Goal: Task Accomplishment & Management: Complete application form

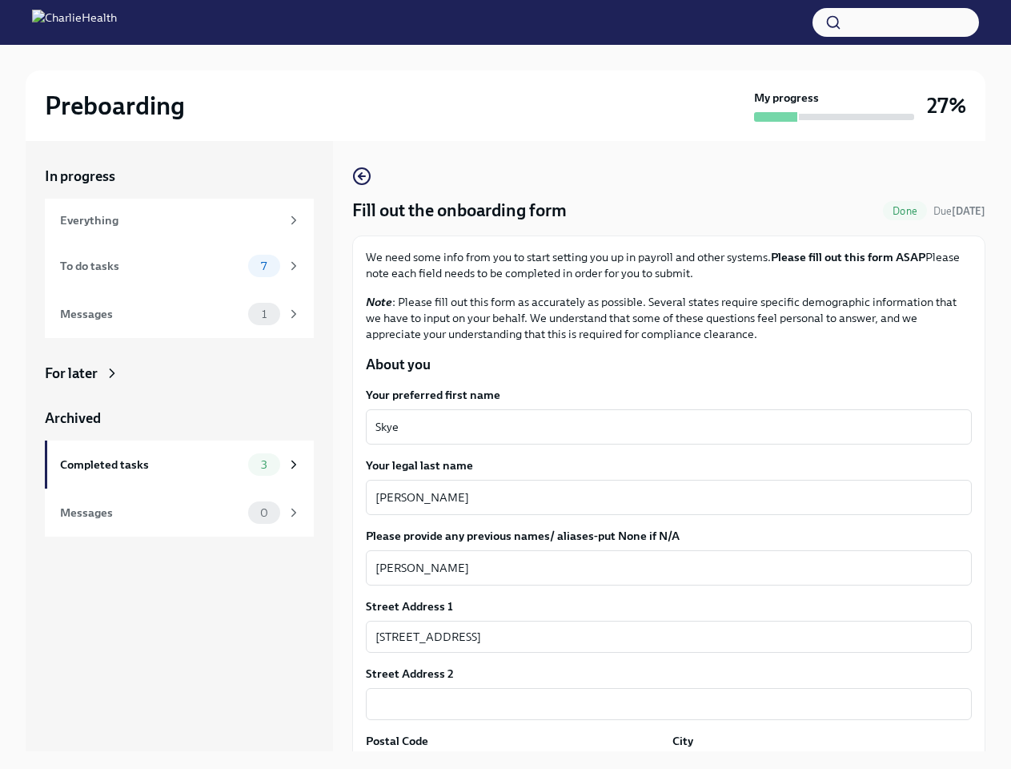
click at [896, 22] on button "button" at bounding box center [896, 22] width 167 height 29
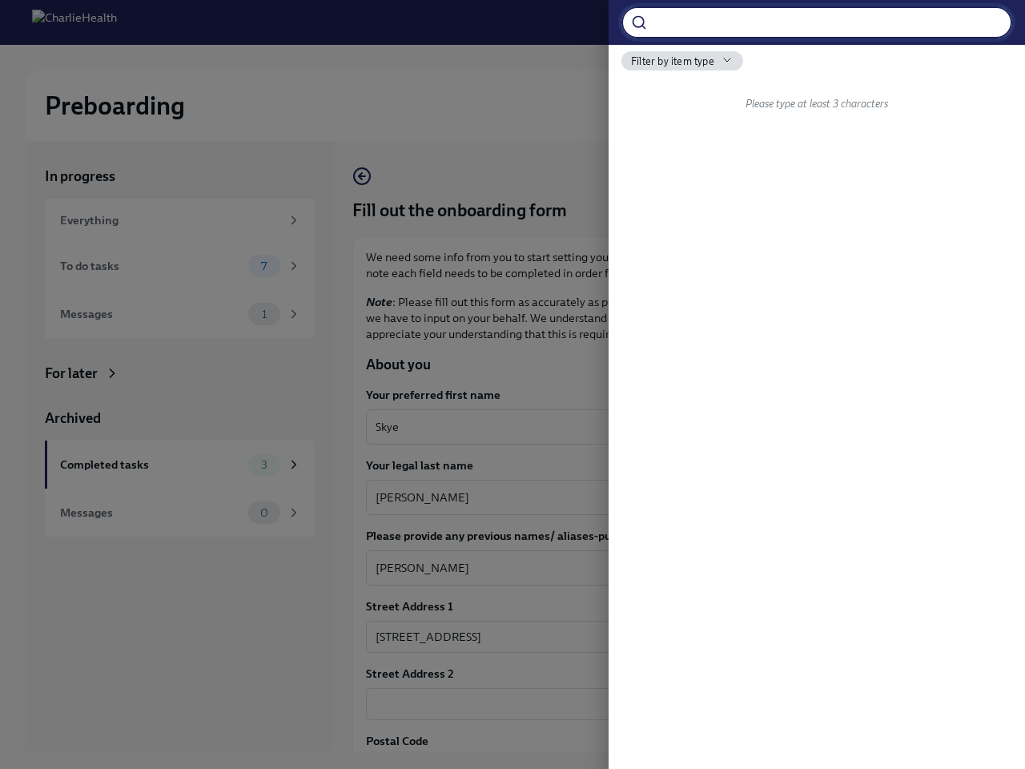
click at [662, 427] on div at bounding box center [512, 384] width 1025 height 769
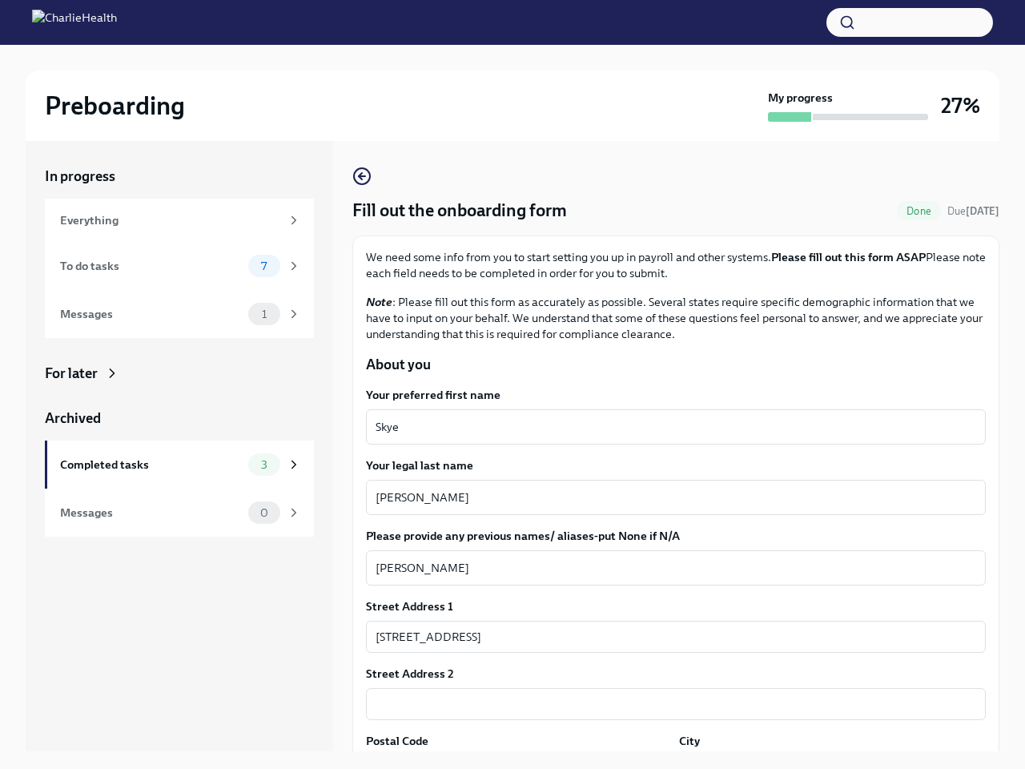
click at [662, 497] on textarea "[PERSON_NAME]" at bounding box center [675, 497] width 600 height 19
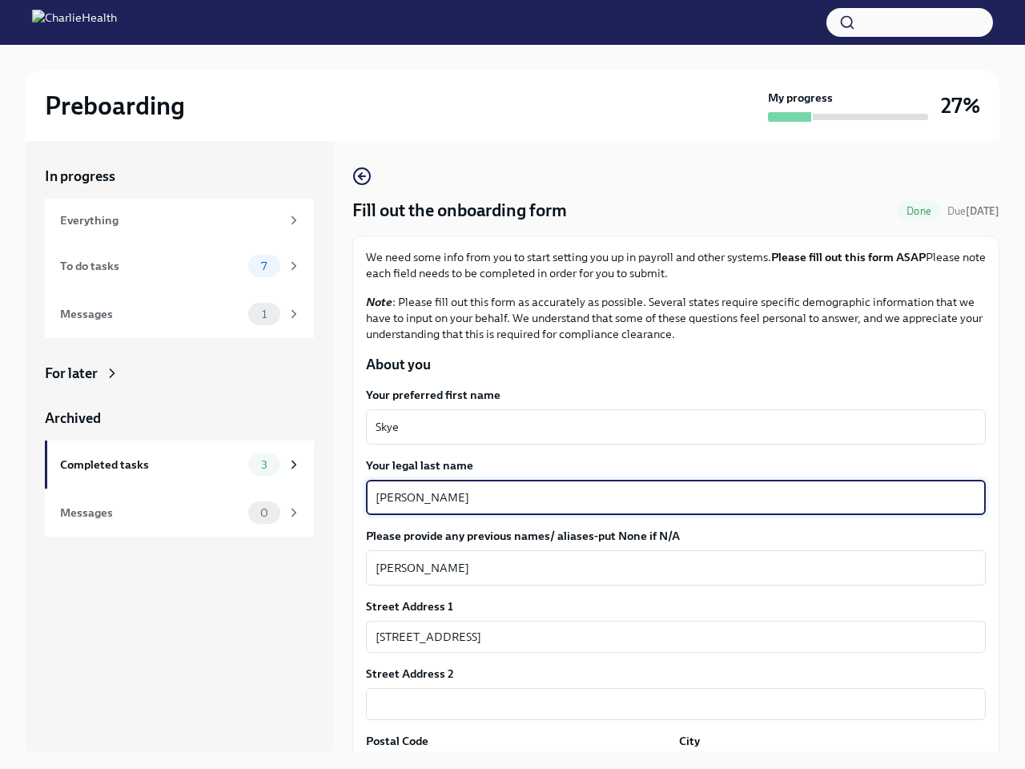
click at [662, 568] on textarea "[PERSON_NAME]" at bounding box center [675, 567] width 600 height 19
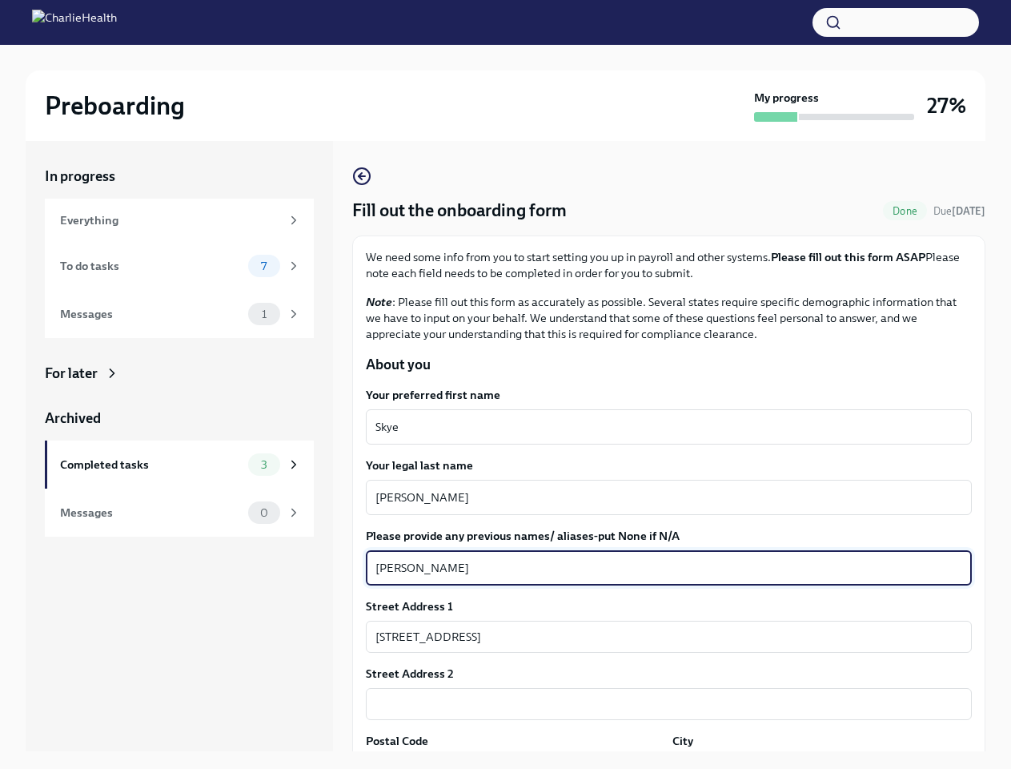
click at [662, 636] on input "[STREET_ADDRESS]" at bounding box center [669, 636] width 606 height 32
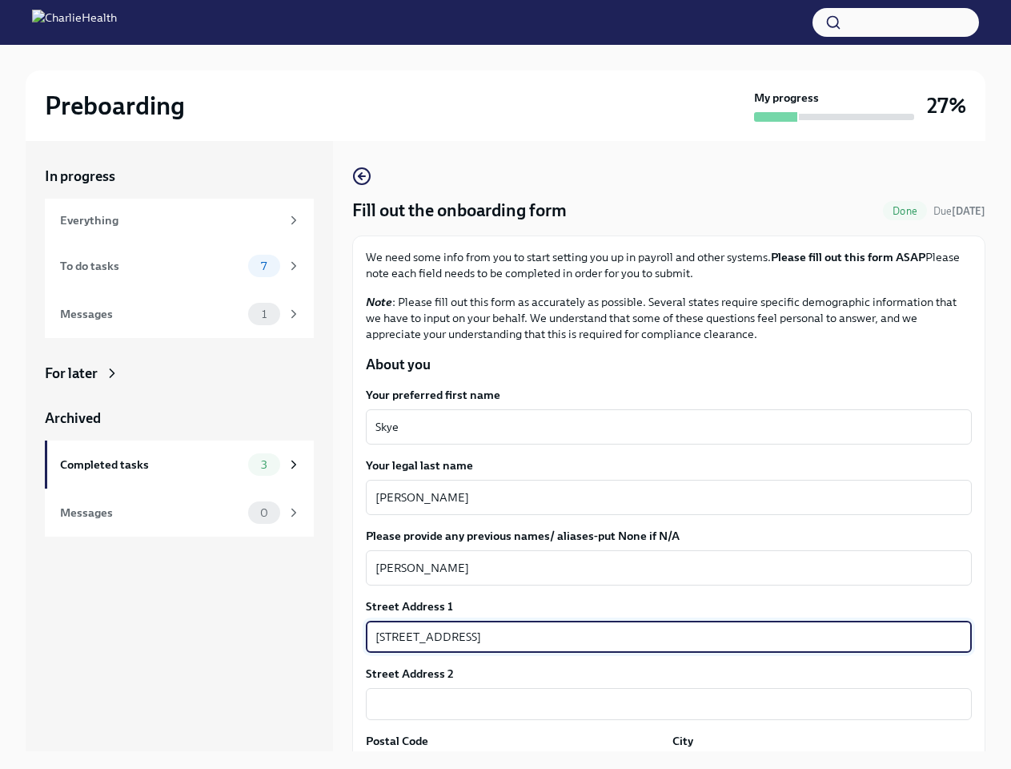
click at [662, 704] on input "text" at bounding box center [669, 704] width 606 height 32
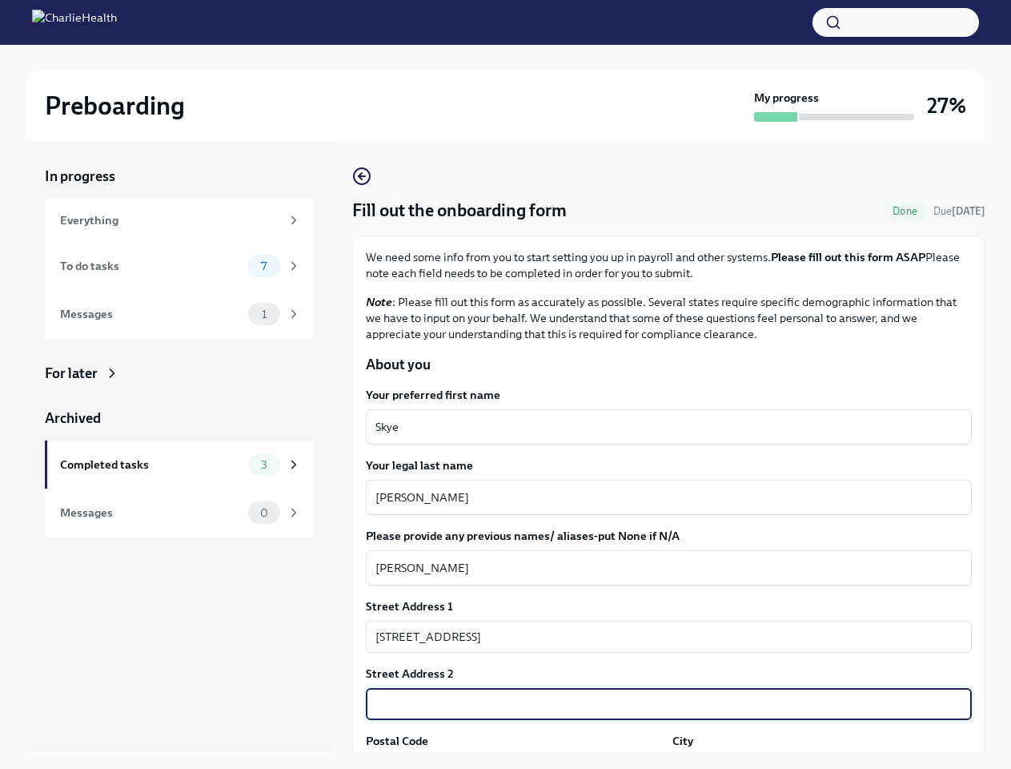
click at [512, 761] on div "In progress Everything To do tasks 7 Messages 1 For later Archived Completed ta…" at bounding box center [506, 459] width 960 height 636
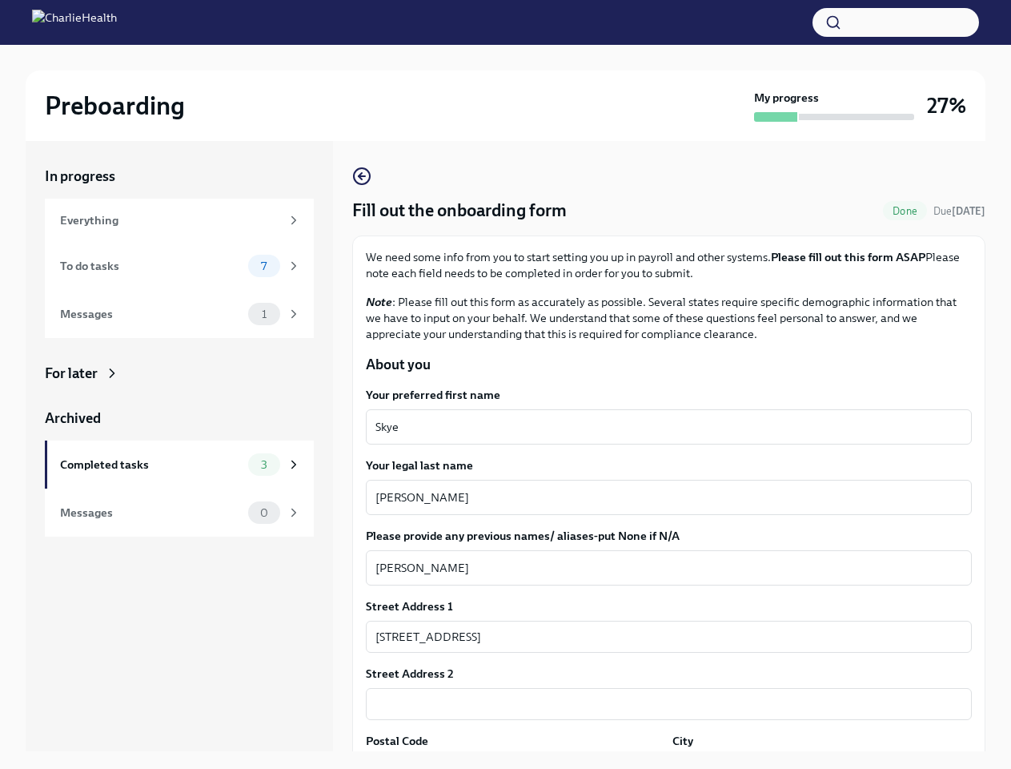
click at [812, 761] on div "In progress Everything To do tasks 7 Messages 1 For later Archived Completed ta…" at bounding box center [506, 459] width 960 height 636
